Goal: Task Accomplishment & Management: Manage account settings

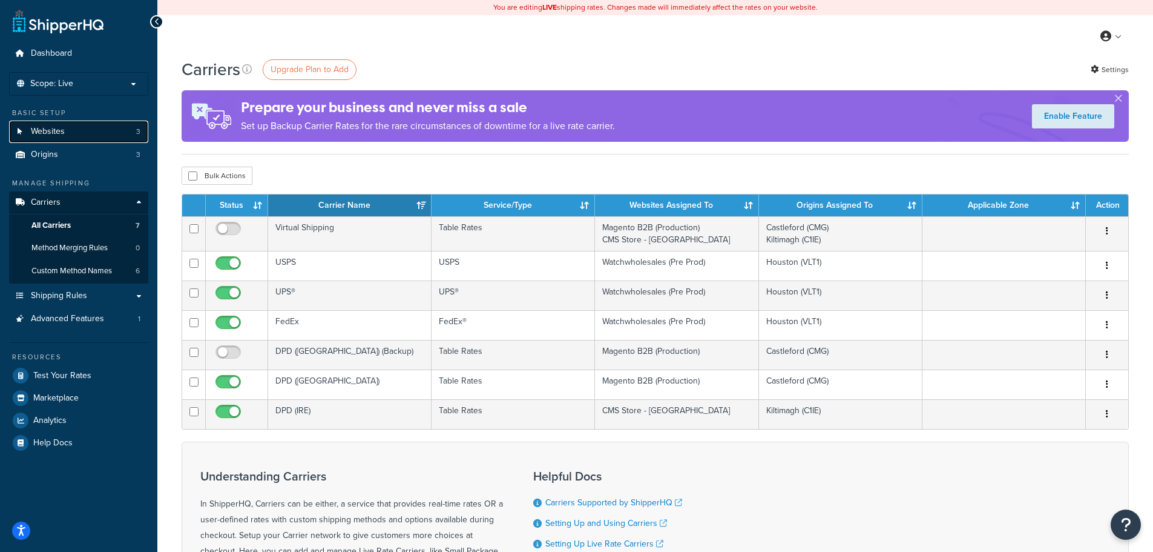
click at [59, 132] on span "Websites" at bounding box center [48, 132] width 34 height 10
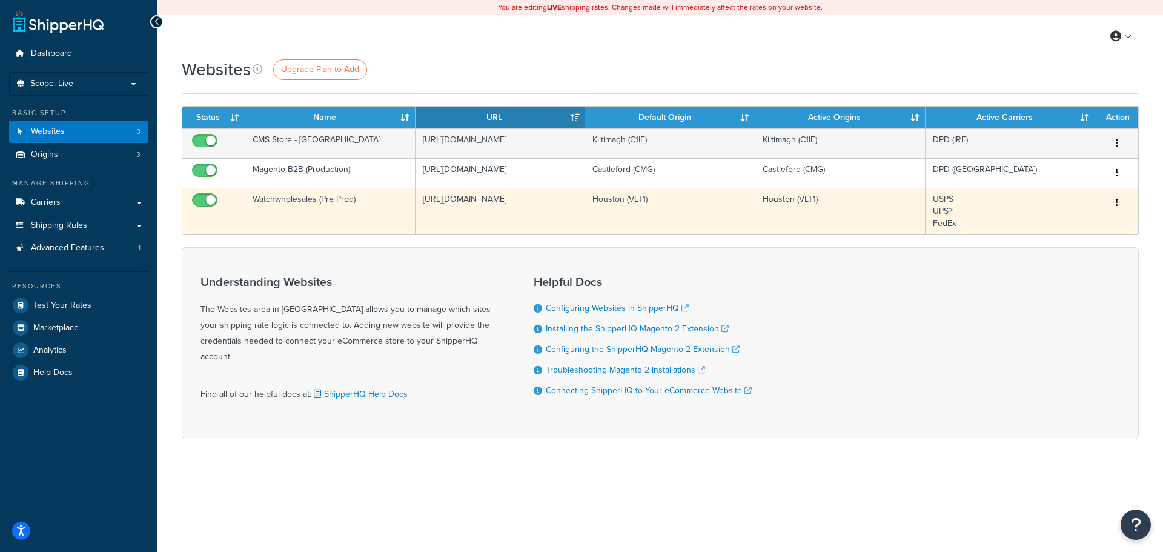
click at [1118, 200] on button "button" at bounding box center [1116, 202] width 17 height 19
click at [1086, 215] on link "Edit" at bounding box center [1067, 226] width 96 height 25
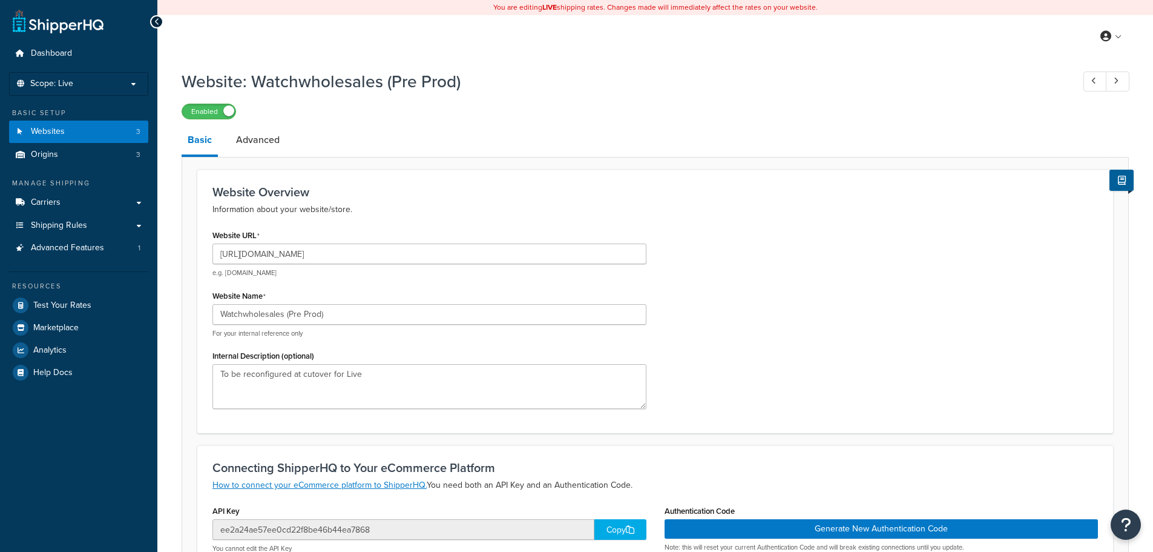
select select "169712"
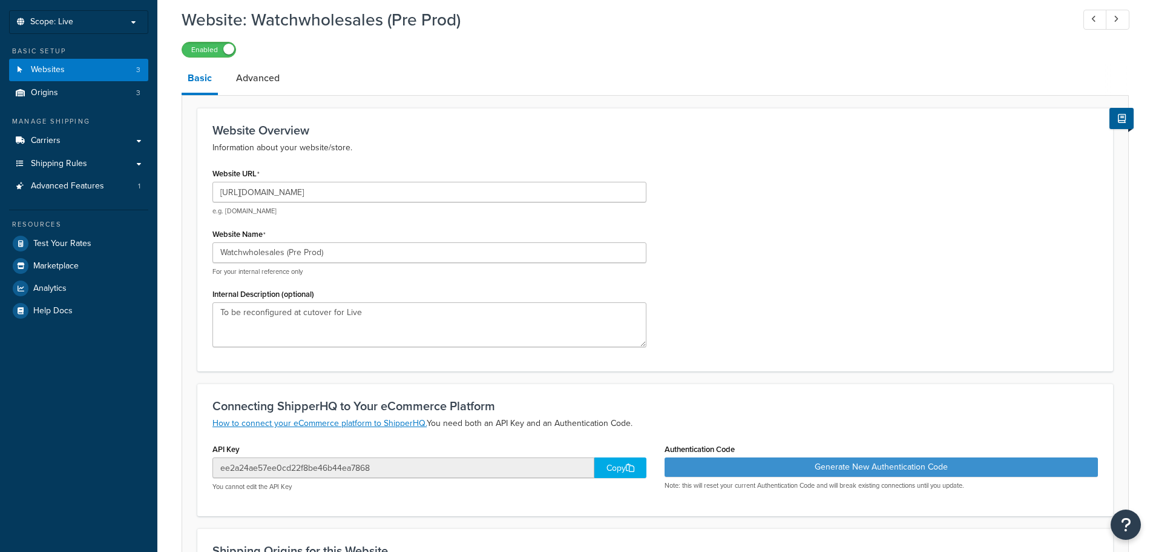
scroll to position [242, 0]
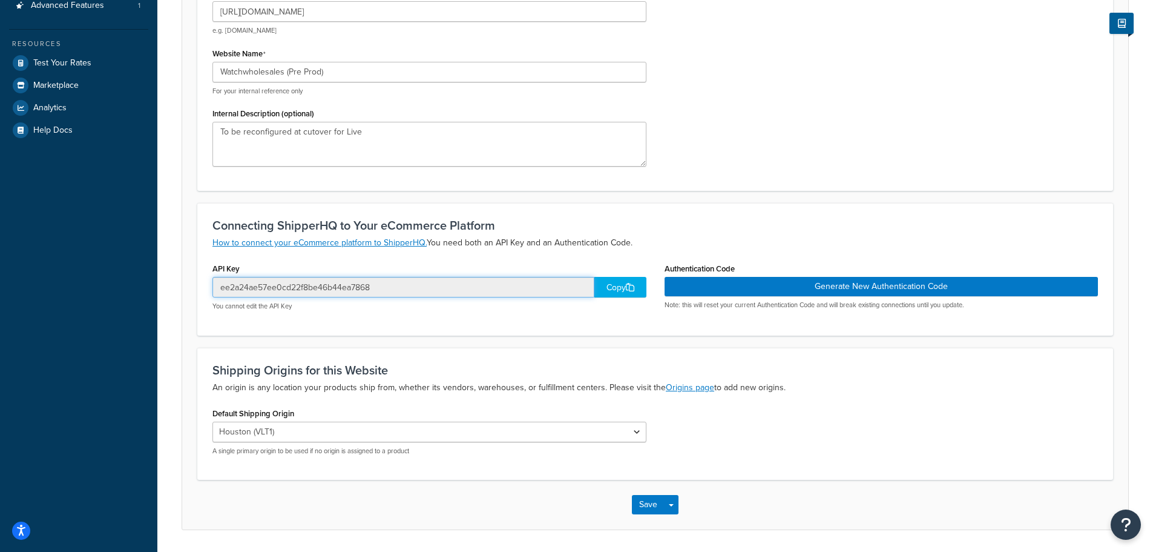
drag, startPoint x: 402, startPoint y: 289, endPoint x: 191, endPoint y: 290, distance: 210.7
click at [197, 290] on form "Website Overview Information about your website/store. Website URL [URL][DOMAIN…" at bounding box center [655, 228] width 946 height 602
